Goal: Contribute content: Add original content to the website for others to see

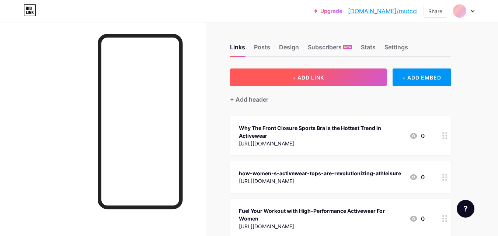
click at [297, 77] on span "+ ADD LINK" at bounding box center [308, 77] width 32 height 6
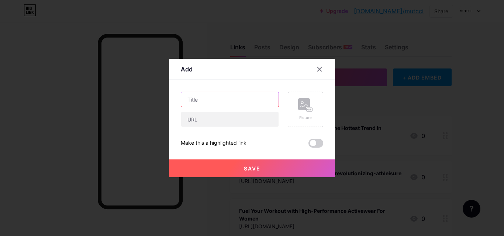
click at [207, 100] on input "text" at bounding box center [229, 99] width 97 height 15
paste input "How Women’s Skorts Are Revolutionizing Sportswear For Women"
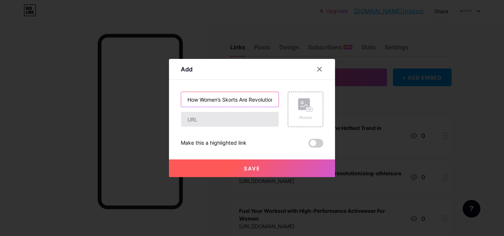
scroll to position [0, 66]
type input "How Women’s Skorts Are Revolutionizing Sportswear For Women"
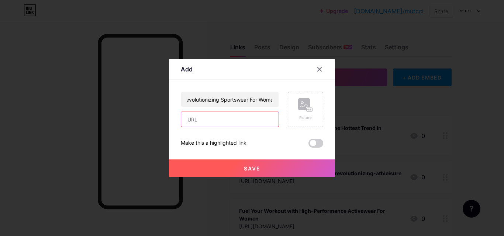
drag, startPoint x: 193, startPoint y: 122, endPoint x: 188, endPoint y: 115, distance: 8.6
click at [193, 122] on input "text" at bounding box center [229, 119] width 97 height 15
paste input "[URL][DOMAIN_NAME]"
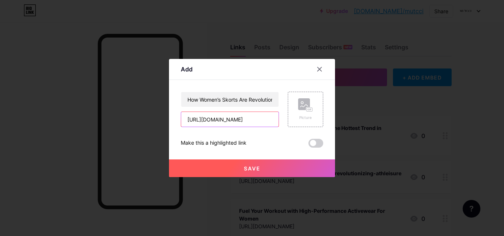
type input "[URL][DOMAIN_NAME]"
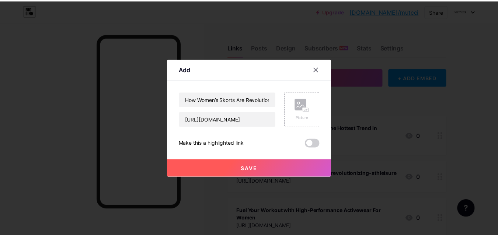
scroll to position [0, 0]
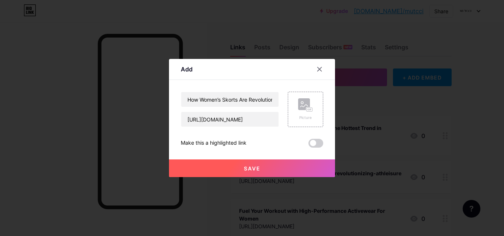
click at [248, 168] on span "Save" at bounding box center [252, 169] width 17 height 6
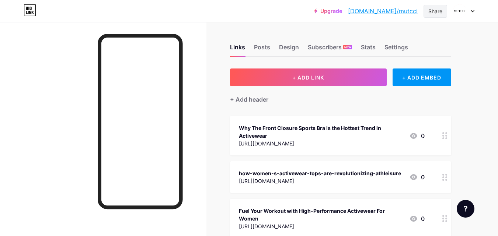
click at [432, 8] on div "Share" at bounding box center [435, 11] width 14 height 8
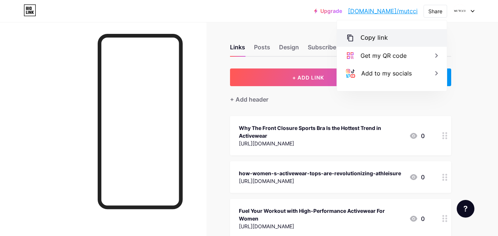
click at [366, 36] on div "Copy link" at bounding box center [374, 38] width 27 height 9
